Goal: Task Accomplishment & Management: Manage account settings

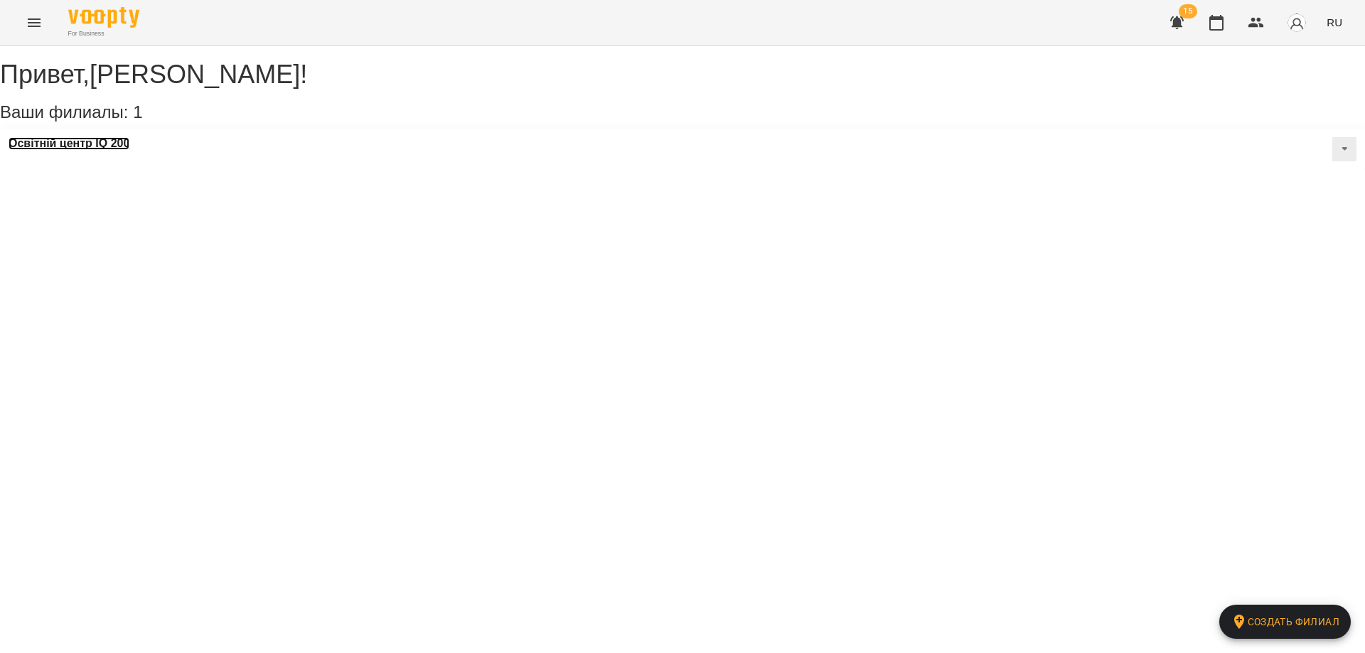
click at [116, 150] on h3 "Освітній центр IQ 200" at bounding box center [69, 143] width 121 height 13
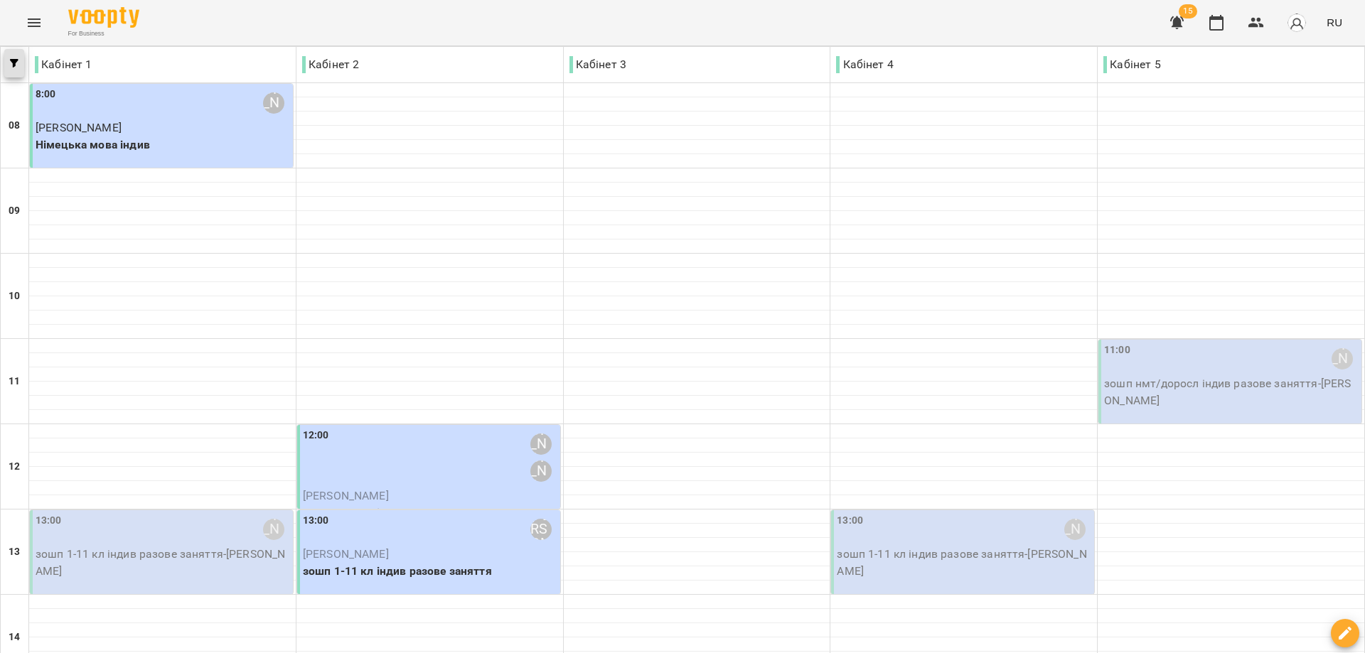
click at [10, 68] on button "button" at bounding box center [14, 63] width 20 height 28
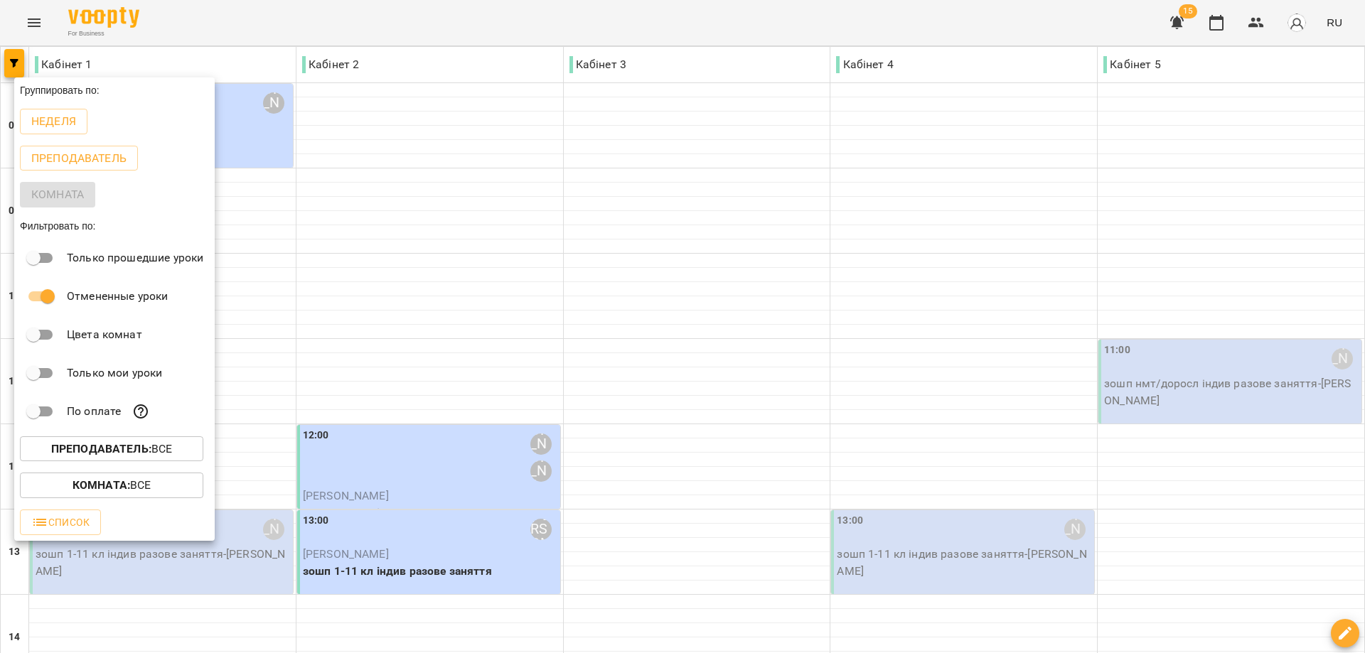
click at [38, 6] on div at bounding box center [682, 326] width 1365 height 653
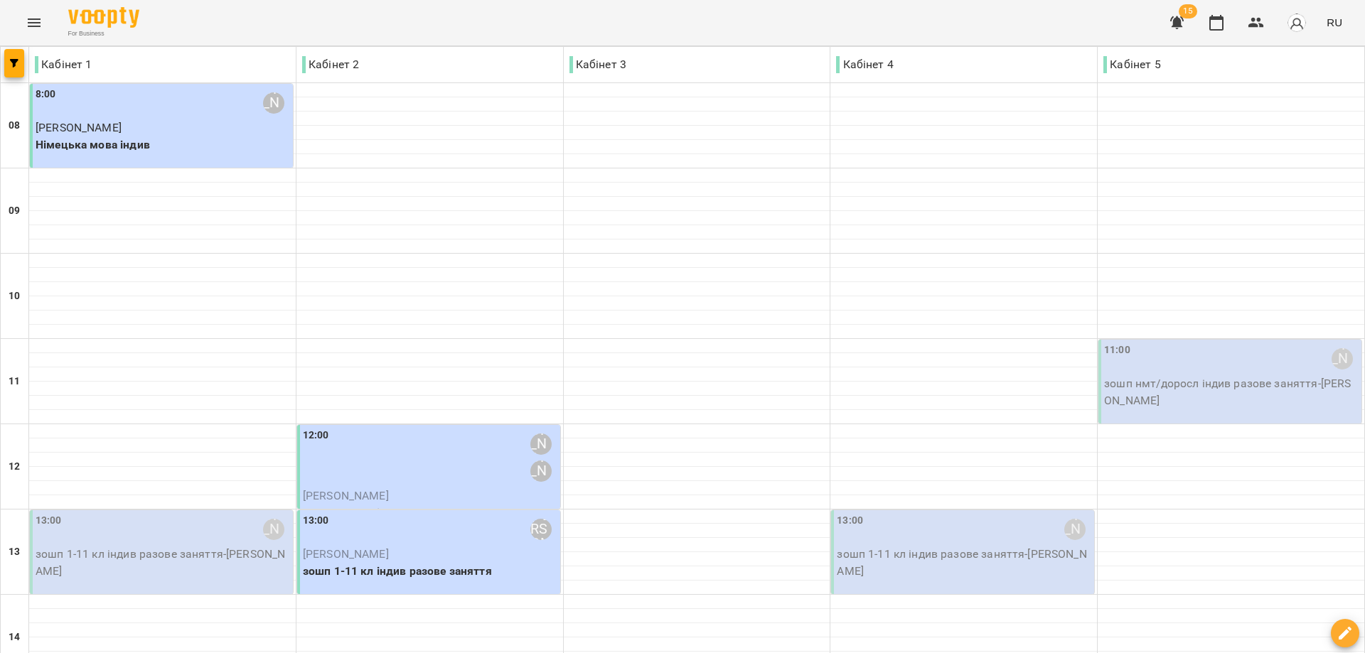
click at [37, 23] on icon "Menu" at bounding box center [34, 22] width 13 height 9
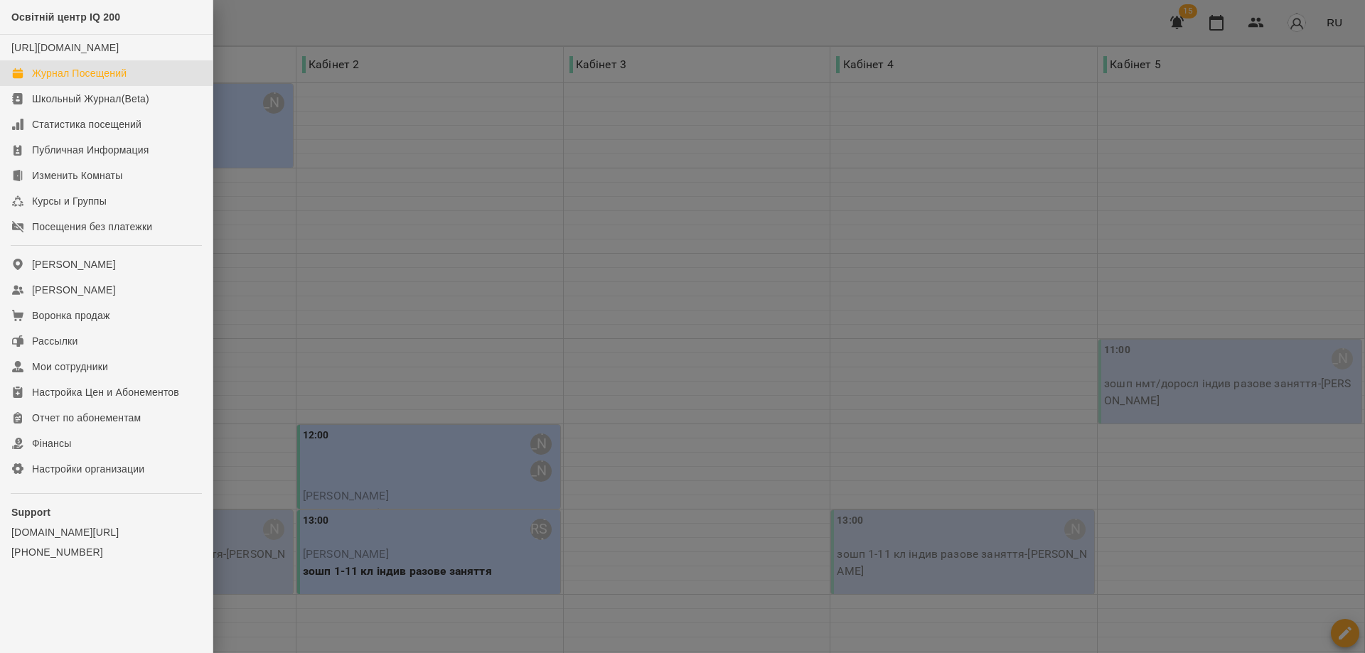
click at [412, 218] on div at bounding box center [682, 326] width 1365 height 653
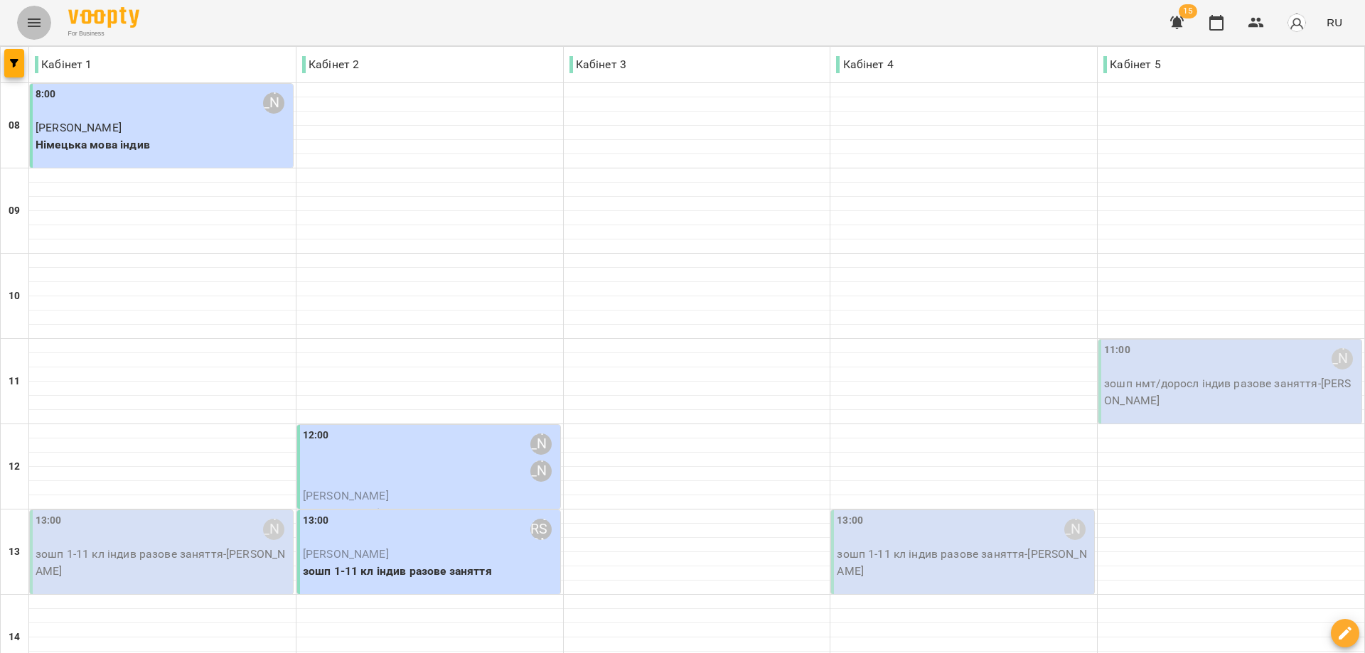
click at [41, 23] on icon "Menu" at bounding box center [34, 22] width 17 height 17
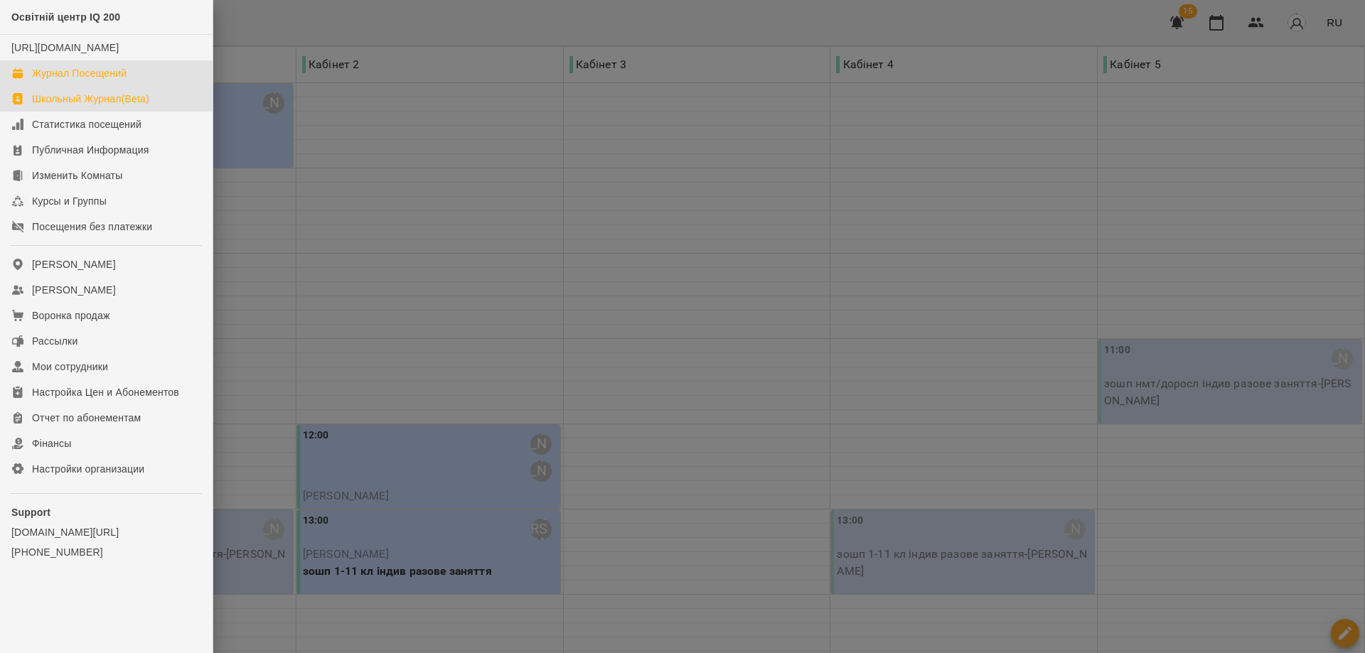
click at [70, 106] on div "Школьный Журнал(Beta)" at bounding box center [90, 99] width 117 height 14
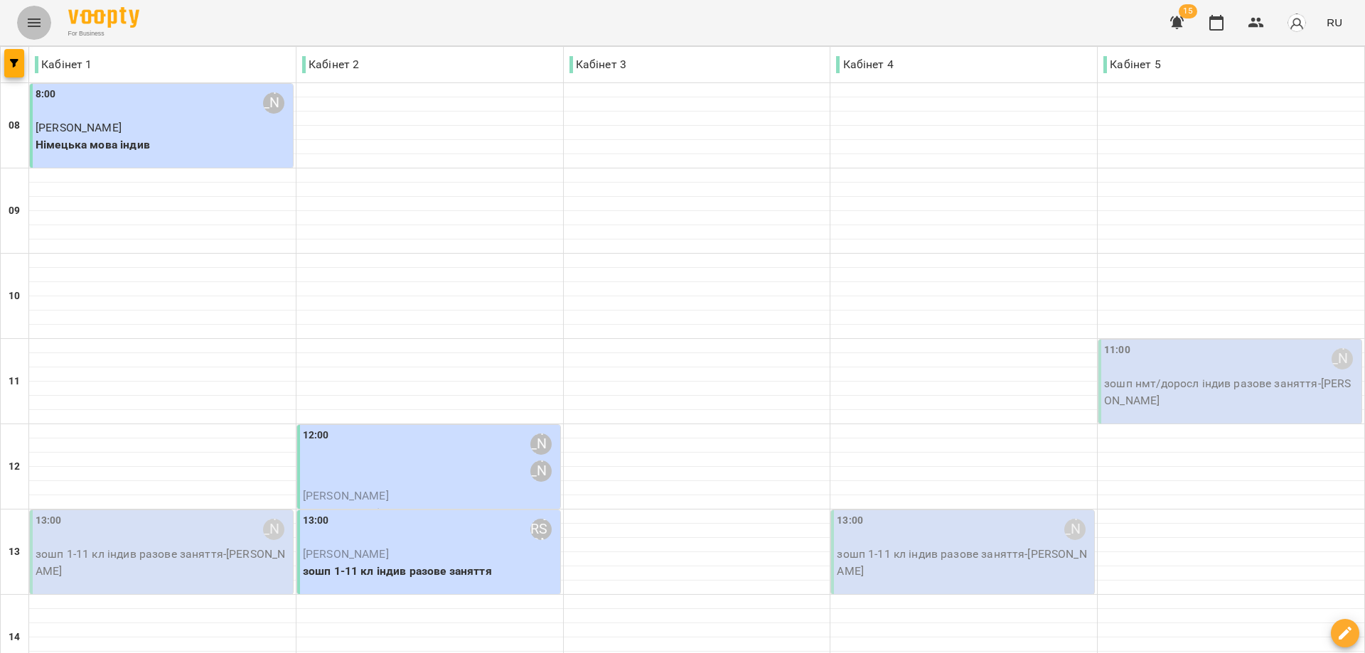
click at [38, 21] on icon "Menu" at bounding box center [34, 22] width 17 height 17
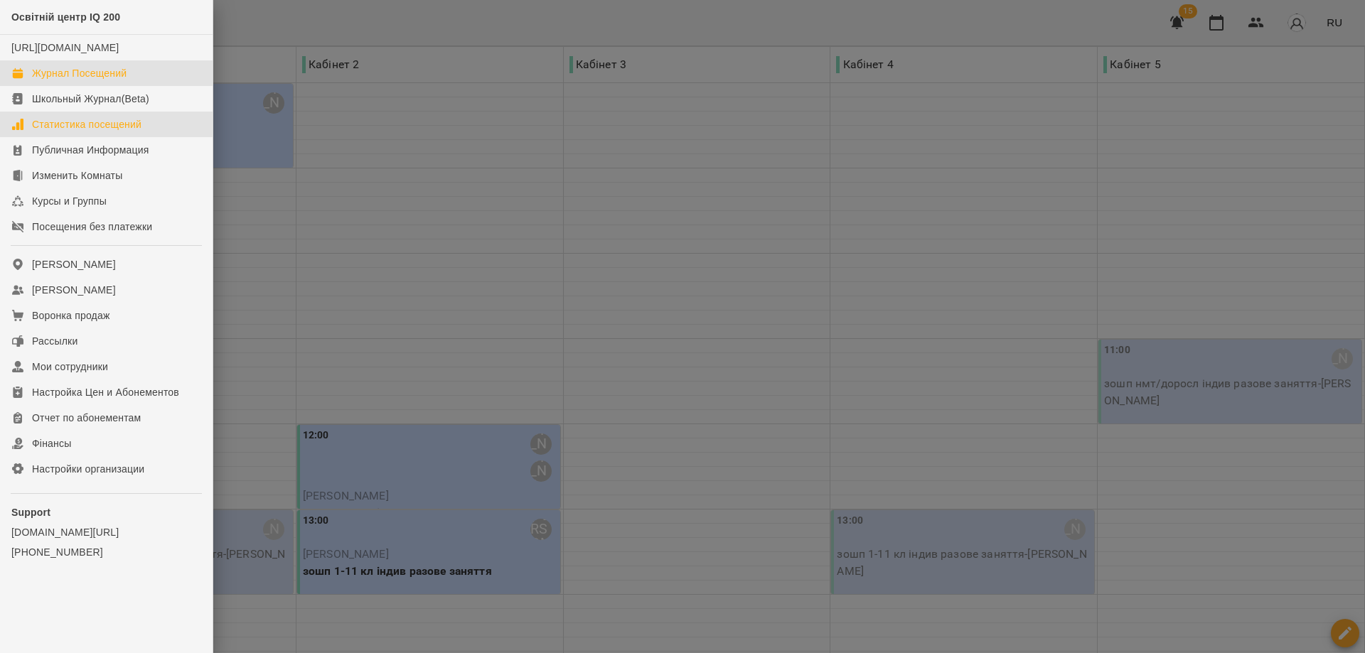
click at [95, 132] on div "Статистика посещений" at bounding box center [86, 124] width 109 height 14
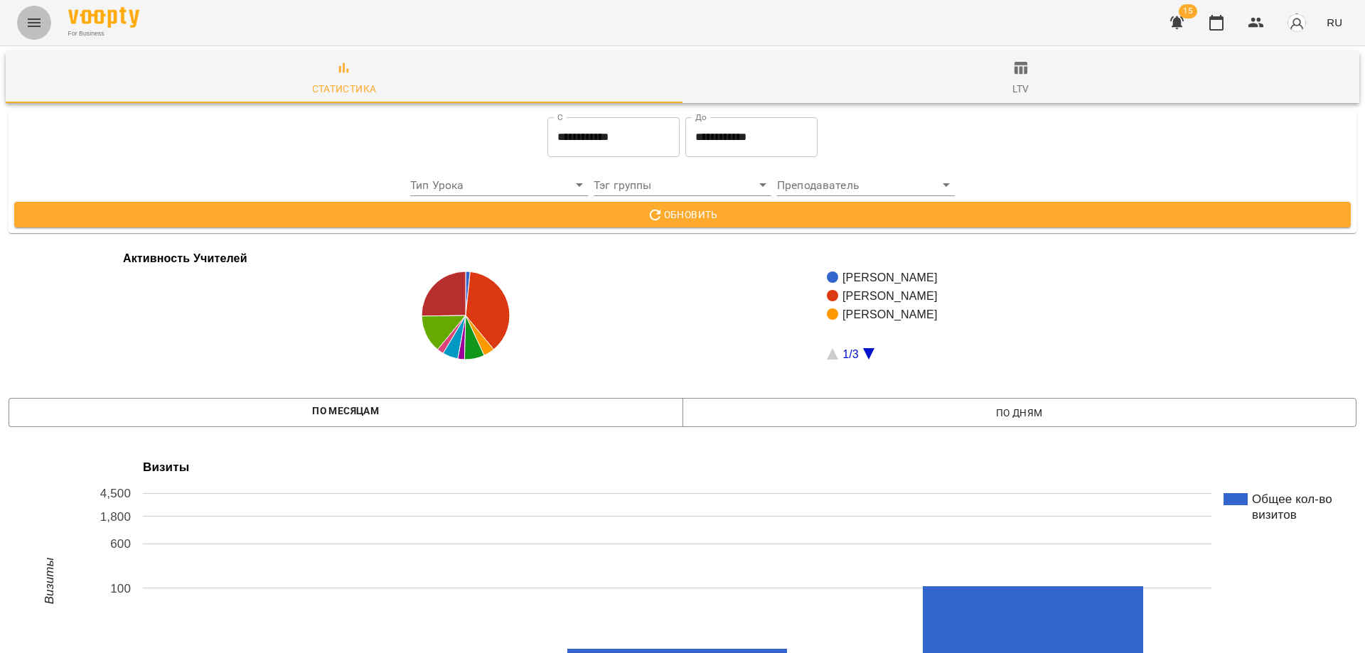
click at [31, 14] on icon "Menu" at bounding box center [34, 22] width 17 height 17
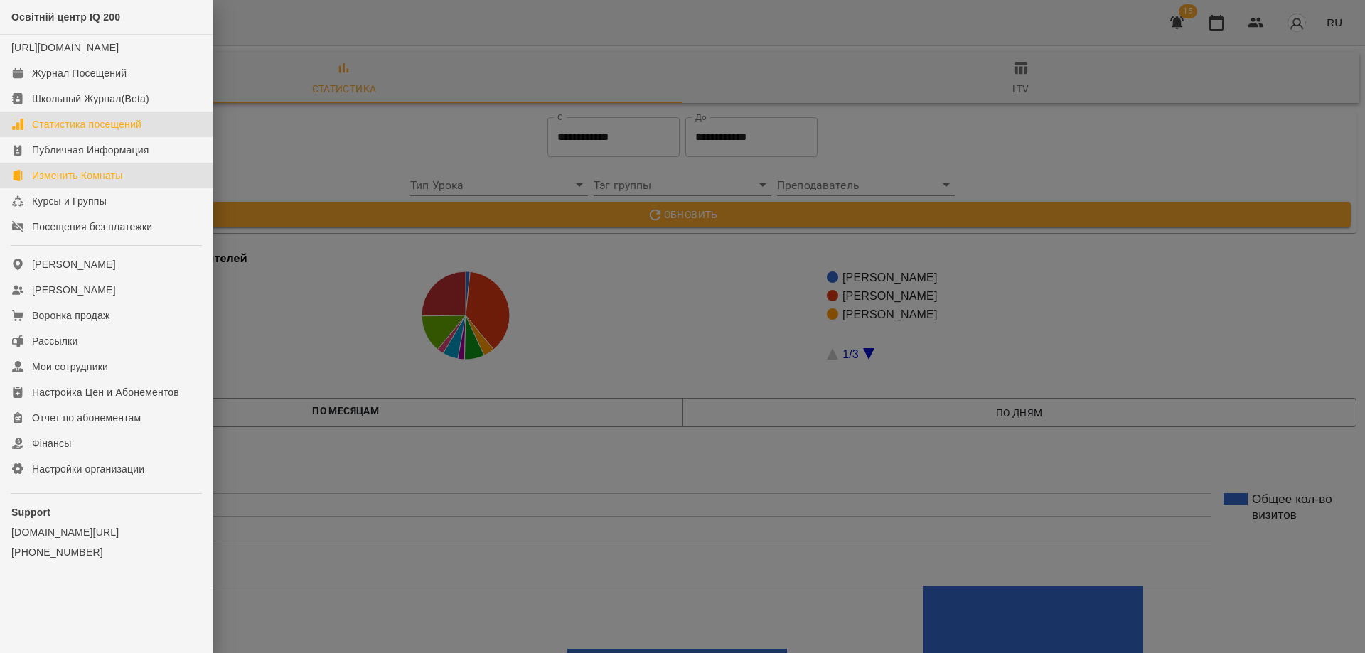
click at [82, 183] on div "Изменить Комнаты" at bounding box center [77, 175] width 91 height 14
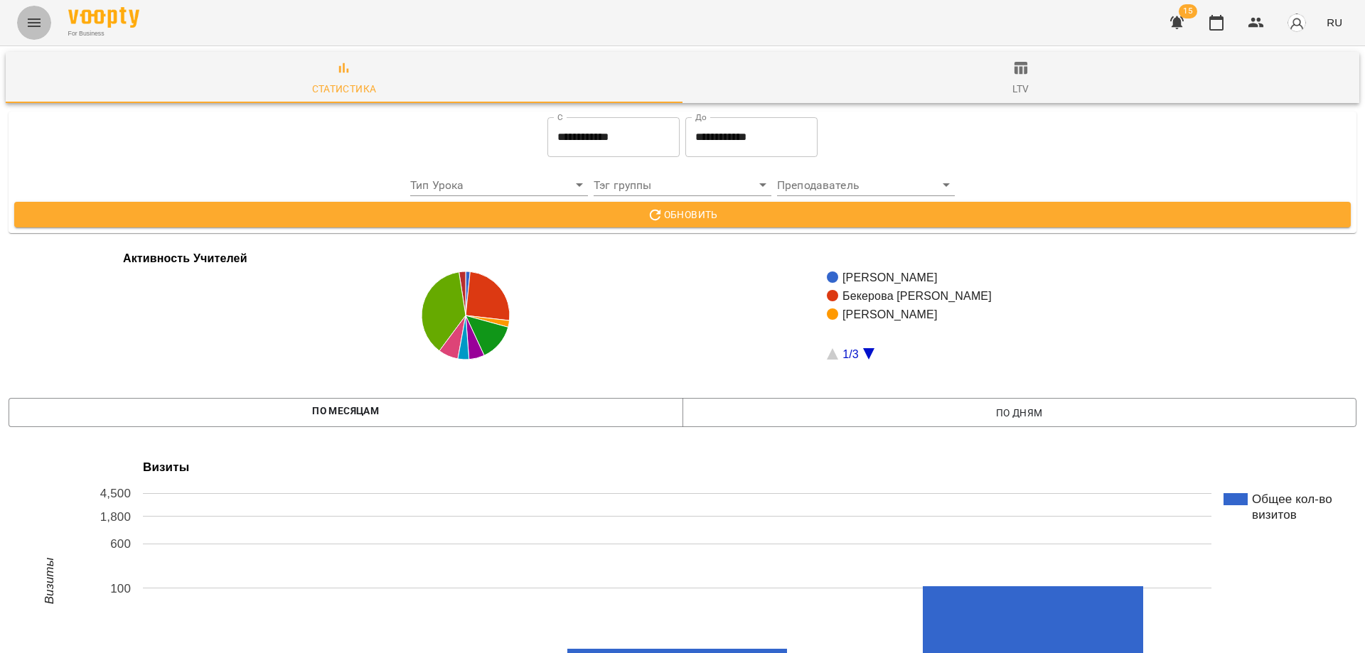
click at [37, 23] on icon "Menu" at bounding box center [34, 22] width 17 height 17
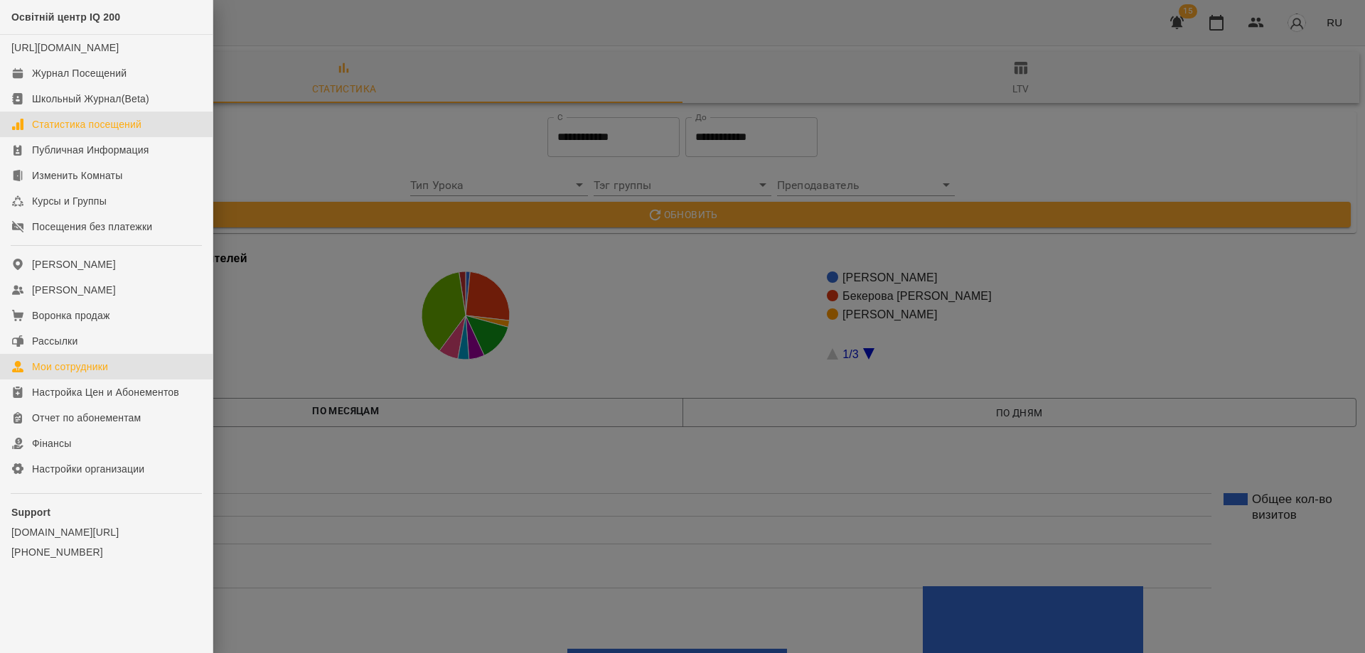
click at [66, 374] on div "Мои сотрудники" at bounding box center [70, 367] width 76 height 14
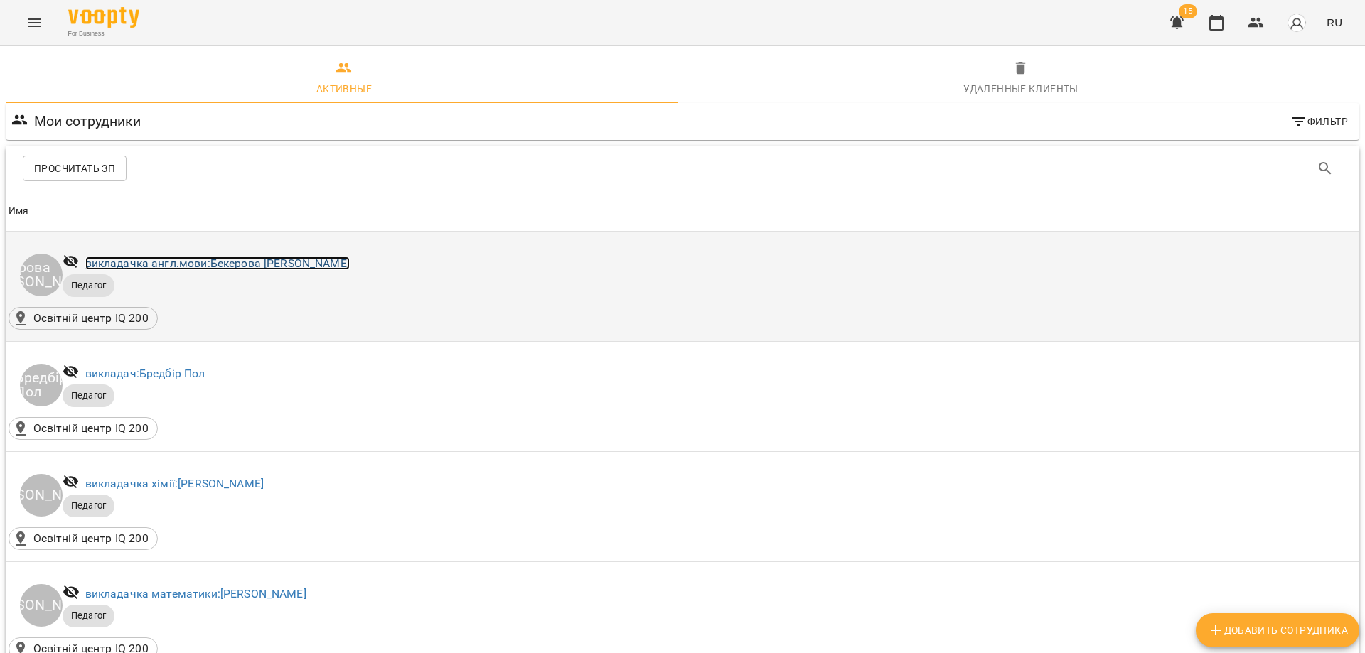
click at [153, 262] on link "викладачка англ.мови: [PERSON_NAME]" at bounding box center [217, 264] width 264 height 14
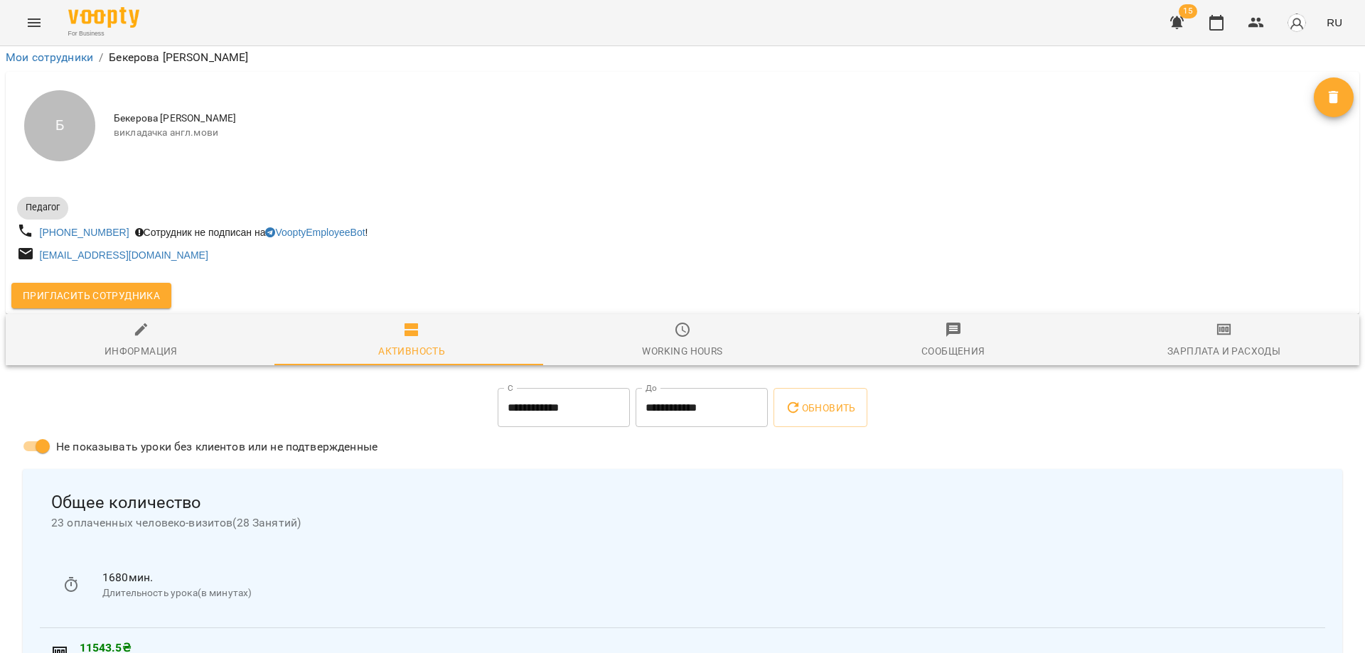
scroll to position [1327, 0]
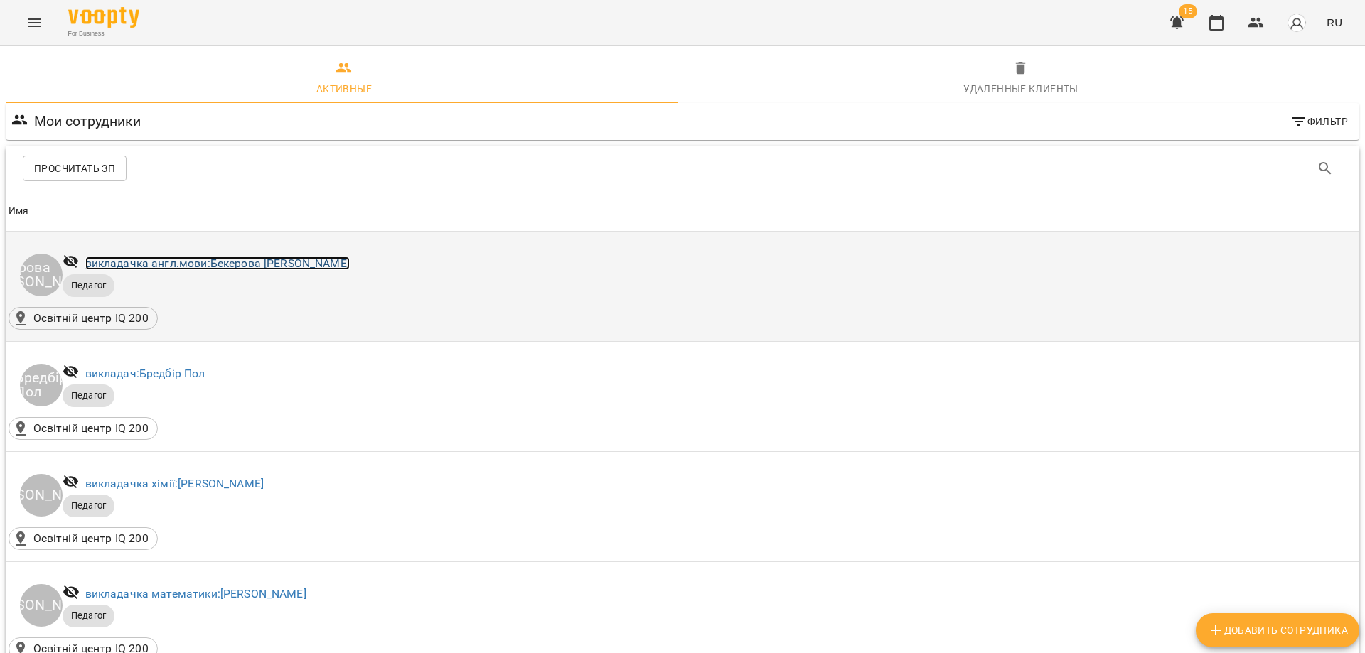
click at [203, 265] on link "викладачка англ.мови: [PERSON_NAME]" at bounding box center [217, 264] width 264 height 14
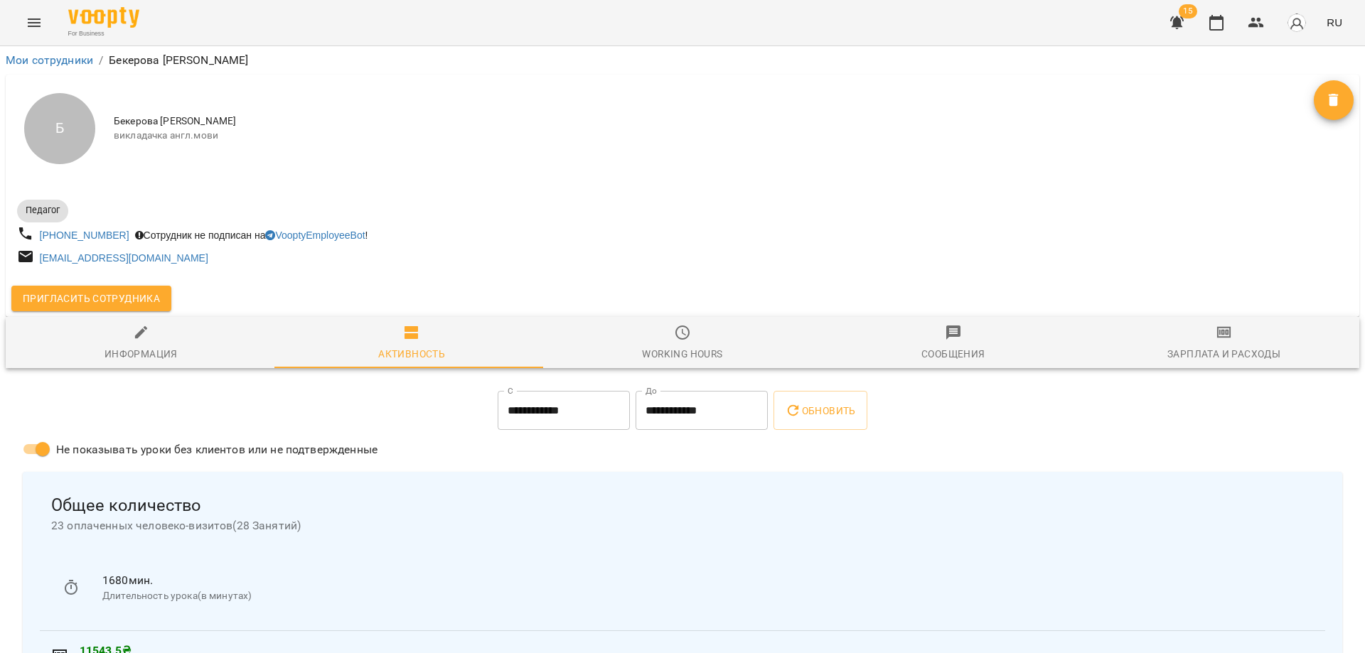
click at [157, 352] on div "Информация" at bounding box center [141, 354] width 73 height 17
select select "**"
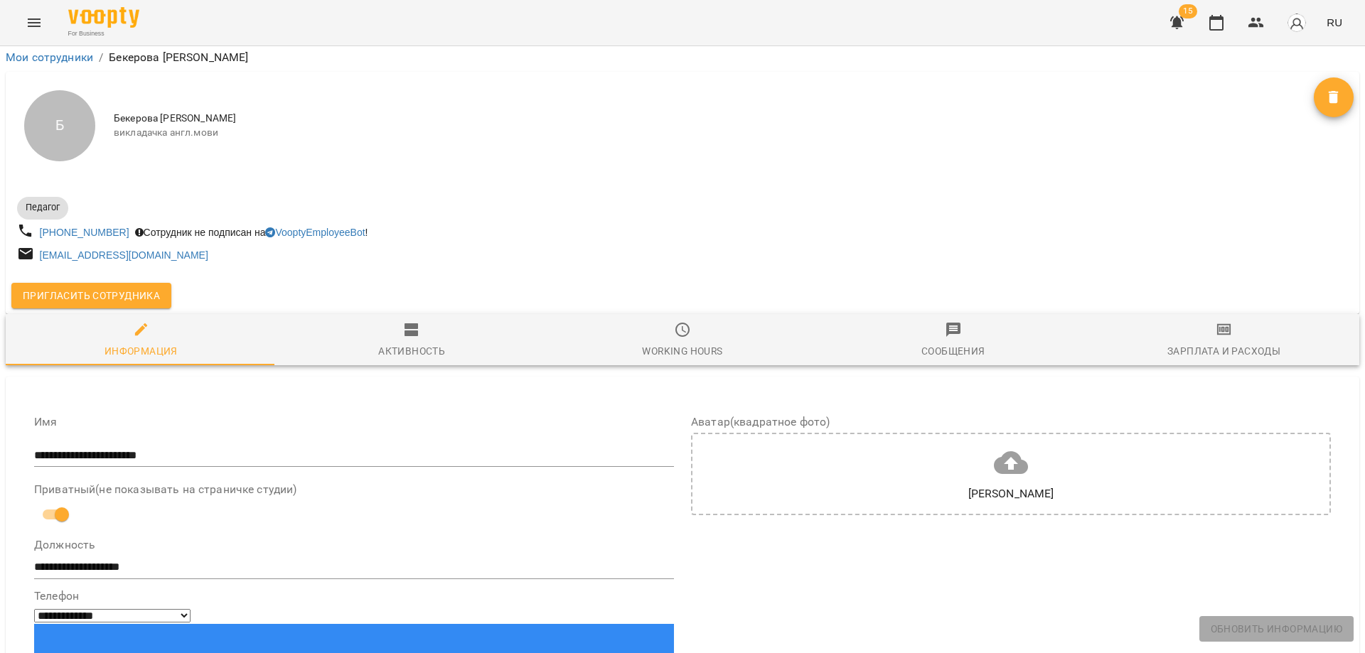
scroll to position [18, 0]
click at [413, 328] on span "Активность" at bounding box center [412, 340] width 254 height 38
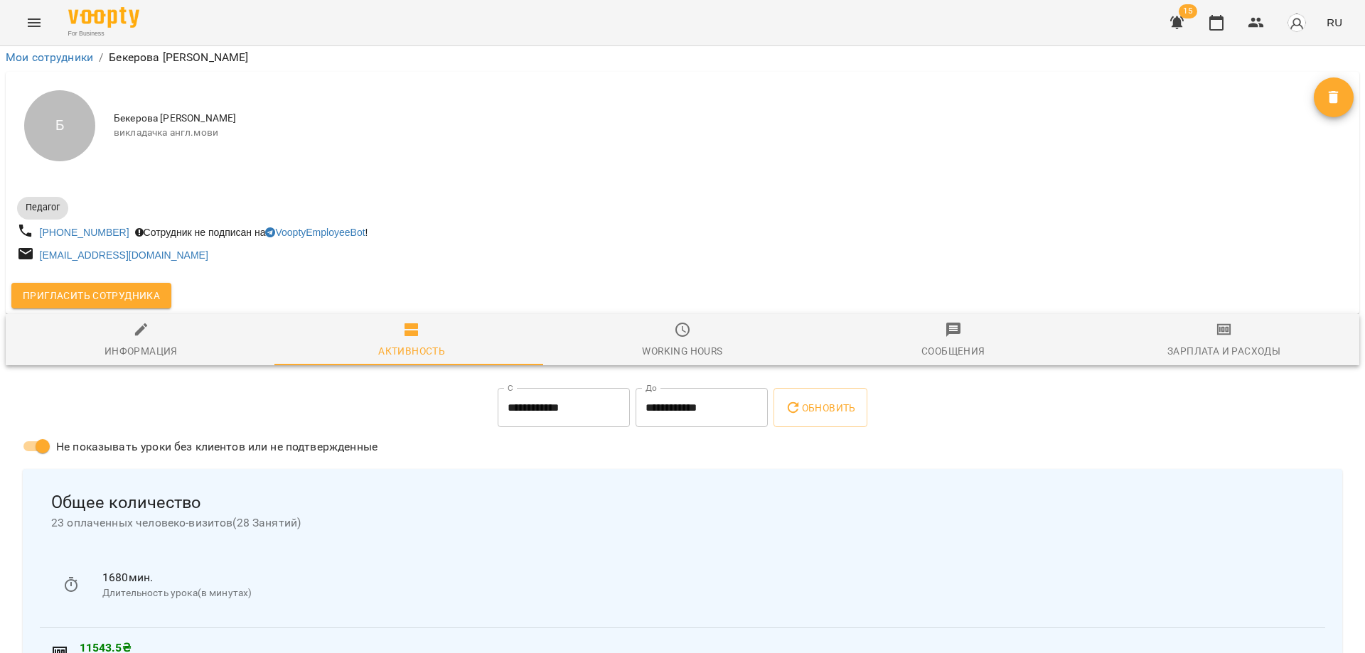
scroll to position [161, 0]
click at [699, 321] on span "Working hours" at bounding box center [683, 340] width 254 height 38
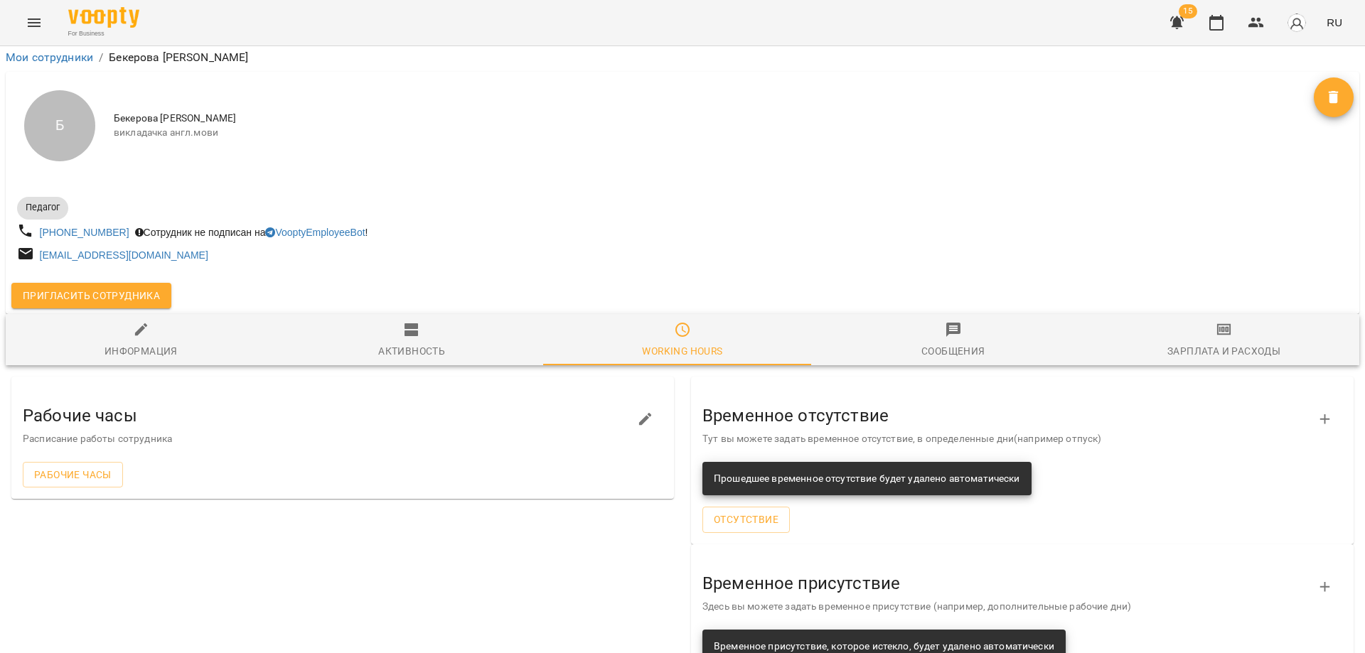
scroll to position [79, 0]
click at [58, 466] on span "Рабочие часы" at bounding box center [72, 474] width 77 height 17
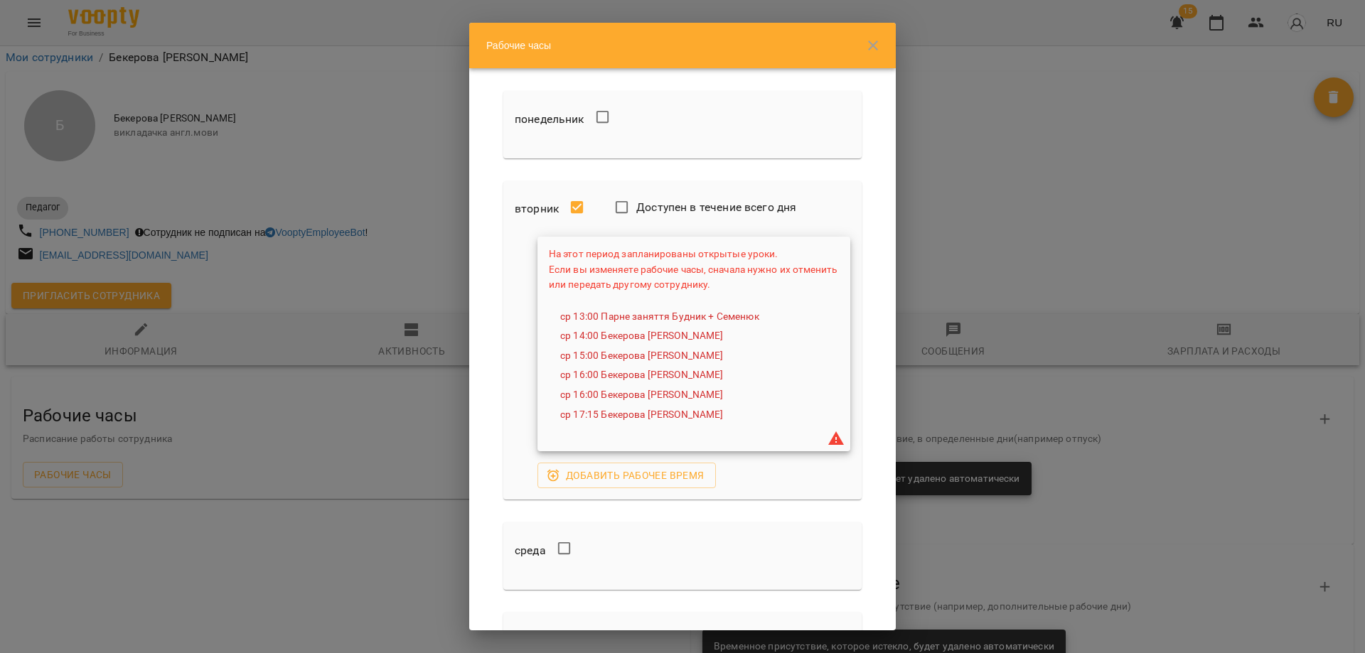
click at [525, 269] on div "На этот период запланированы открытые уроки. Если вы изменяете рабочие часы, сн…" at bounding box center [683, 363] width 336 height 252
click at [854, 259] on div "[DATE] Доступен в течение всего дня На этот период запланированы открытые уроки…" at bounding box center [683, 341] width 370 height 331
click at [828, 441] on icon at bounding box center [836, 439] width 16 height 14
click at [694, 205] on span "Доступен в течение всего дня" at bounding box center [716, 207] width 160 height 17
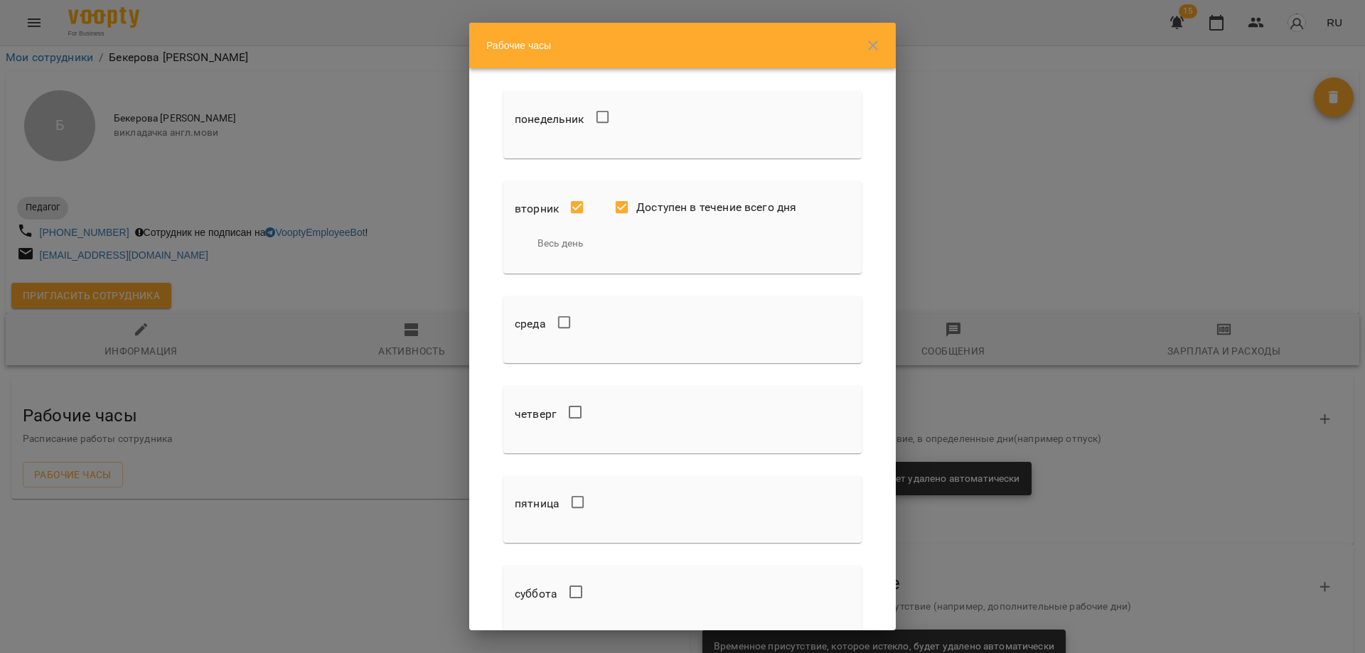
click at [567, 261] on div "[DATE] Доступен в течение всего дня Весь день" at bounding box center [682, 227] width 358 height 92
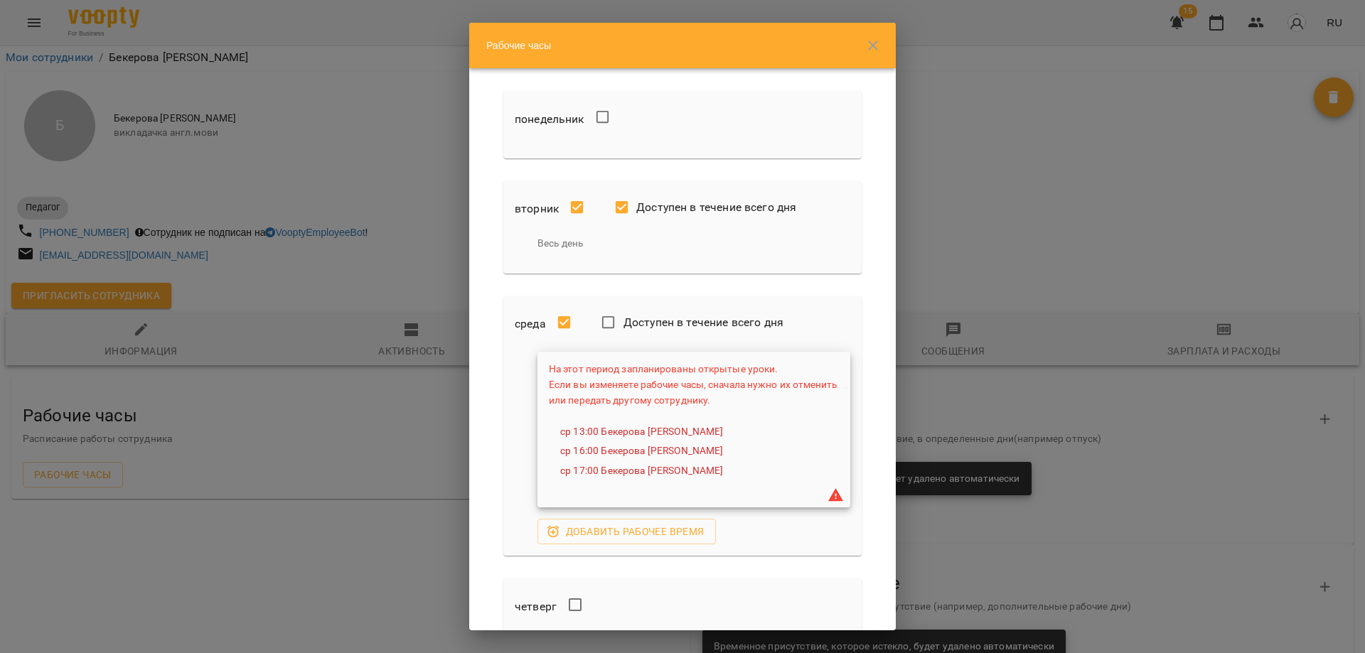
click at [515, 415] on div "На этот период запланированы открытые уроки. Если вы изменяете рабочие часы, сн…" at bounding box center [683, 448] width 336 height 193
